Goal: Task Accomplishment & Management: Complete application form

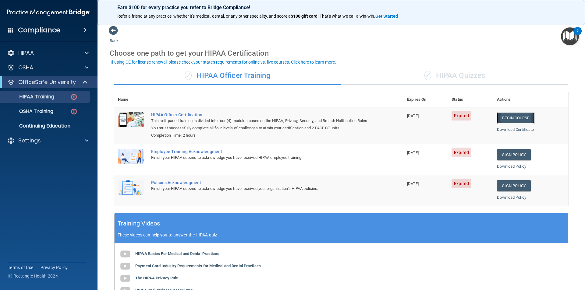
click at [513, 120] on link "Begin Course" at bounding box center [515, 117] width 37 height 11
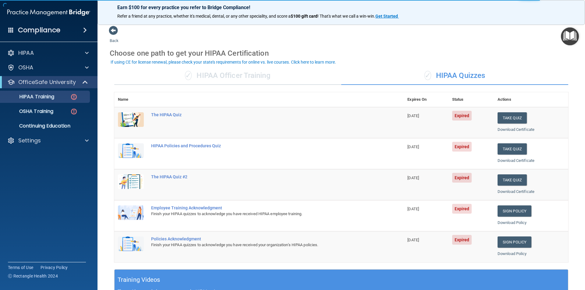
click at [286, 75] on div "✓ HIPAA Officer Training" at bounding box center [227, 76] width 227 height 18
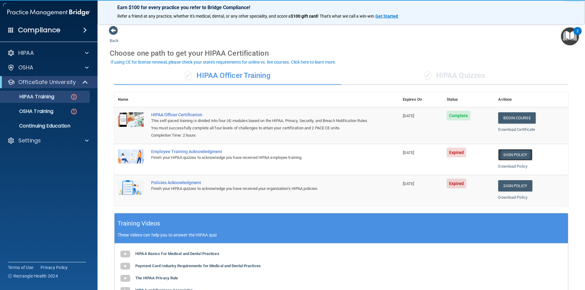
click at [515, 154] on link "Sign Policy" at bounding box center [515, 154] width 34 height 11
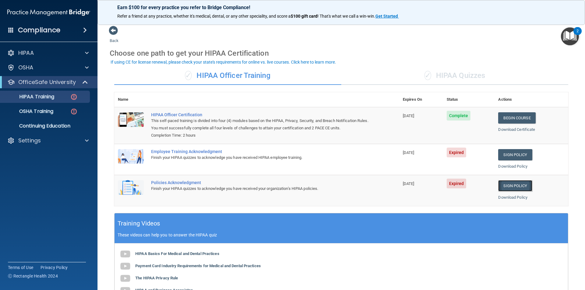
click at [515, 186] on link "Sign Policy" at bounding box center [515, 185] width 34 height 11
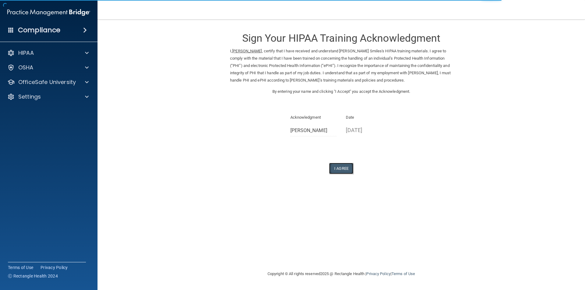
click at [346, 166] on button "I Agree" at bounding box center [341, 168] width 24 height 11
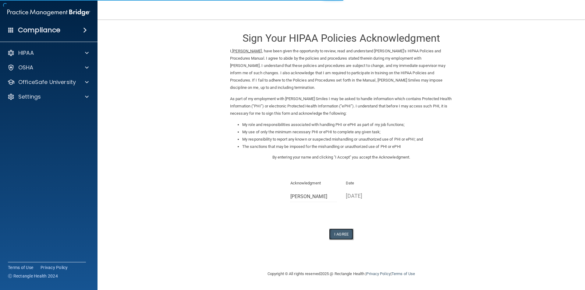
click at [339, 236] on button "I Agree" at bounding box center [341, 234] width 24 height 11
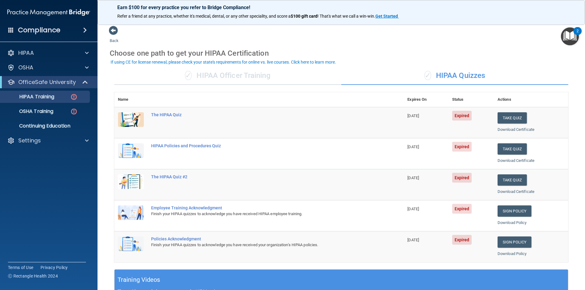
click at [214, 74] on div "✓ HIPAA Officer Training" at bounding box center [227, 76] width 227 height 18
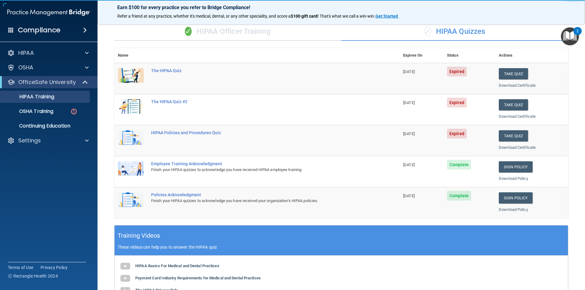
scroll to position [30, 0]
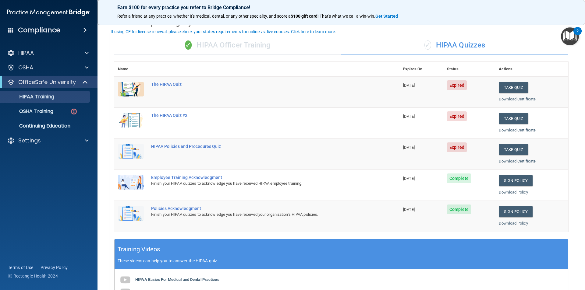
click at [241, 47] on div "✓ HIPAA Officer Training" at bounding box center [227, 45] width 227 height 18
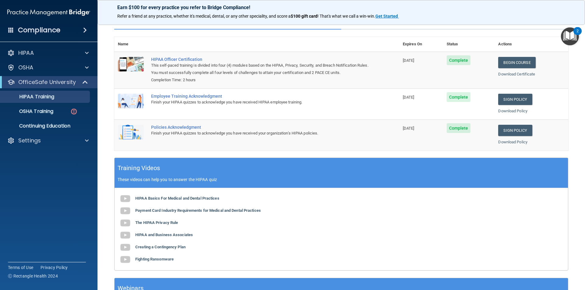
scroll to position [0, 0]
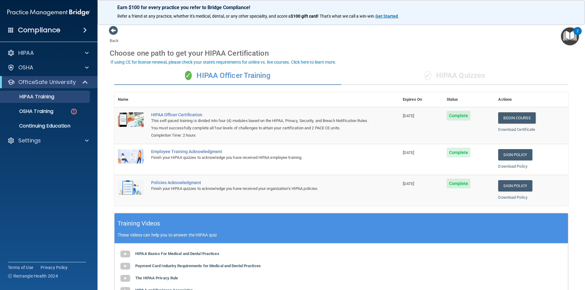
click at [435, 75] on div "✓ HIPAA Quizzes" at bounding box center [454, 76] width 227 height 18
